Goal: Information Seeking & Learning: Find specific fact

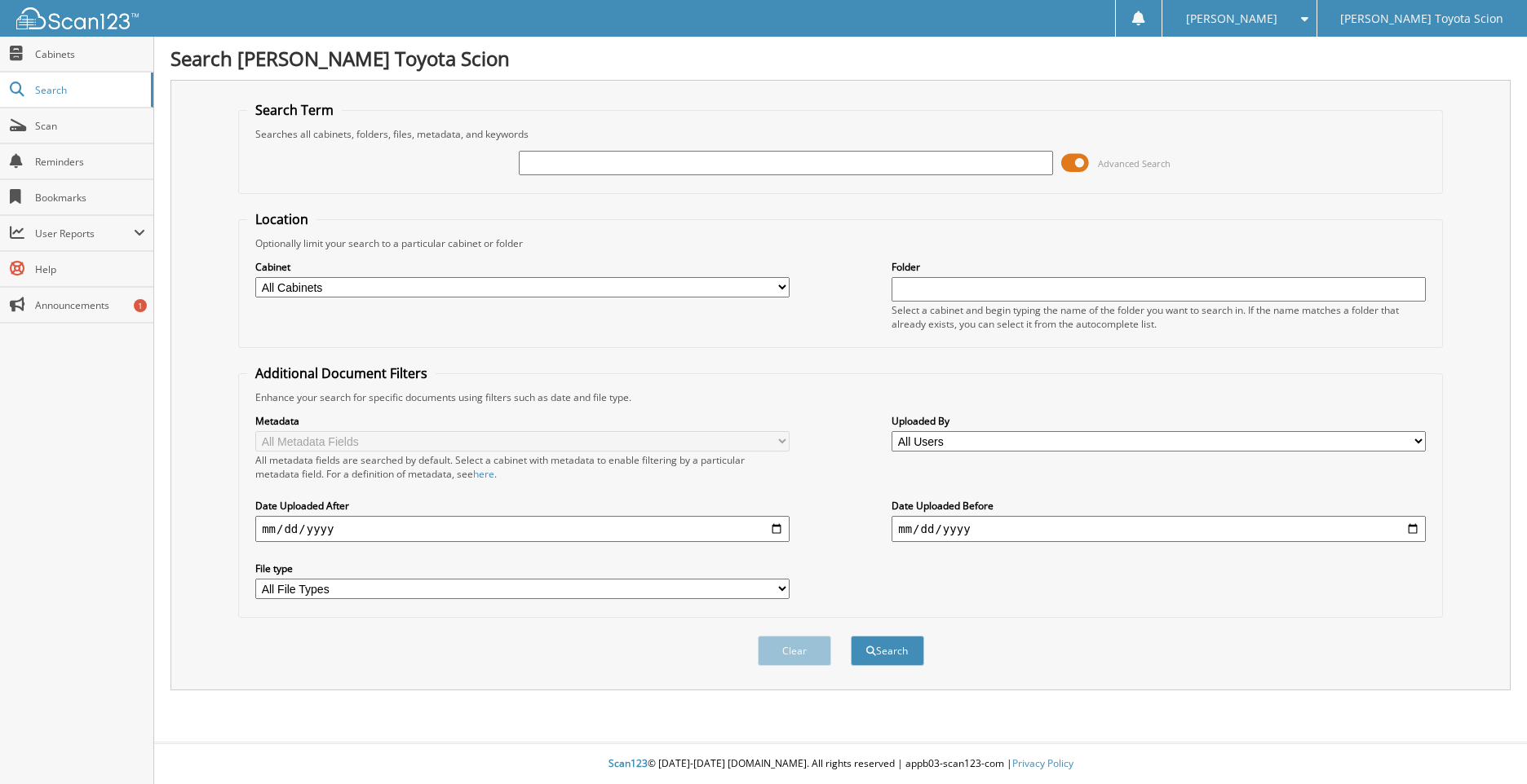
click at [709, 157] on input "text" at bounding box center [785, 164] width 534 height 25
type input "[US_VEHICLE_IDENTIFICATION_NUMBER]"
click at [851, 636] on button "Search" at bounding box center [888, 651] width 74 height 30
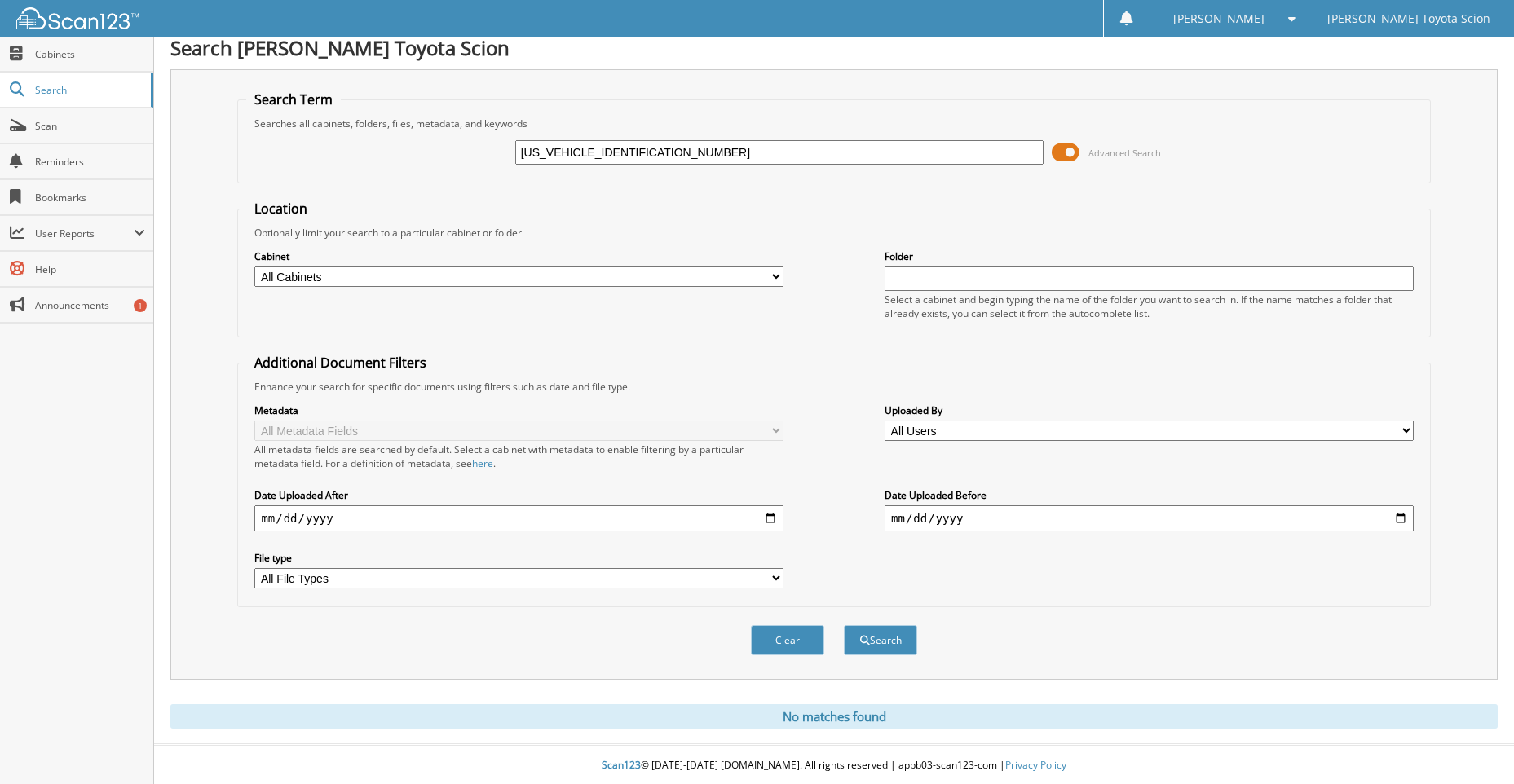
scroll to position [13, 0]
